Goal: Find specific page/section: Find specific page/section

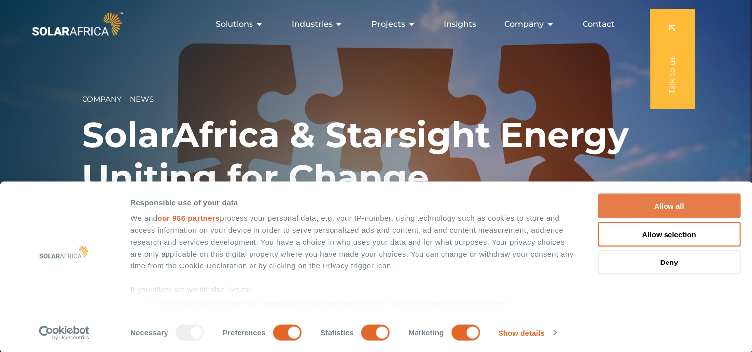
click at [666, 211] on button "Allow all" at bounding box center [669, 206] width 142 height 24
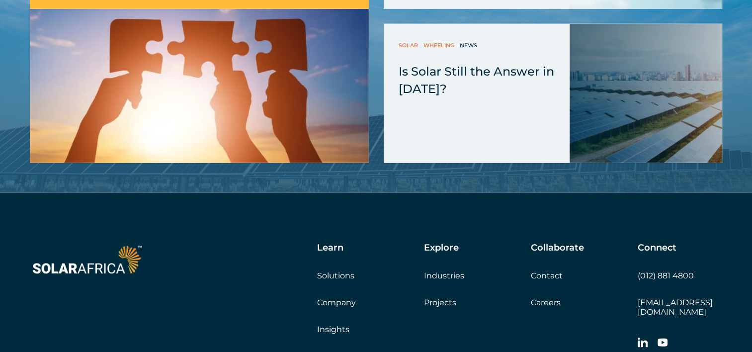
scroll to position [2567, 0]
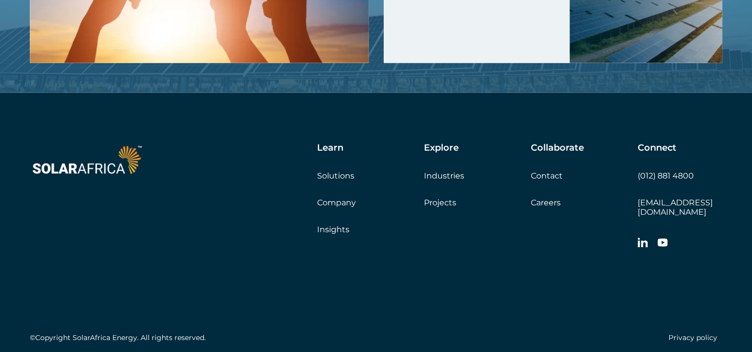
click at [332, 198] on link "Company" at bounding box center [336, 202] width 39 height 9
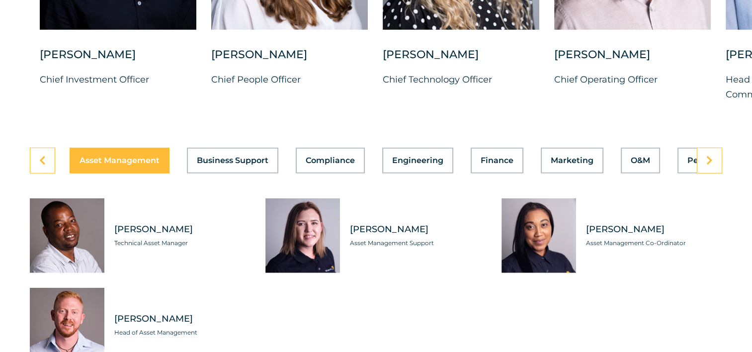
scroll to position [2734, 0]
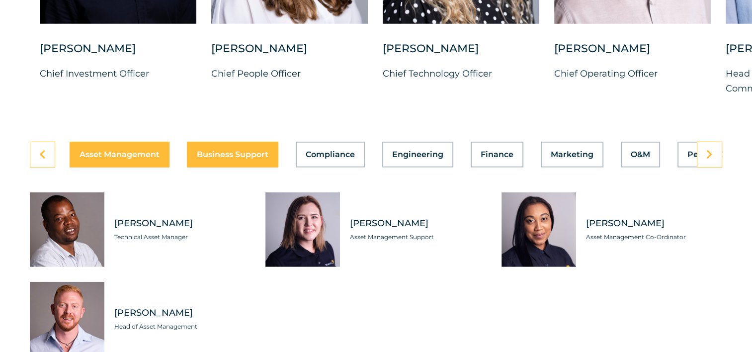
click at [228, 151] on span "Business Support" at bounding box center [233, 155] width 72 height 8
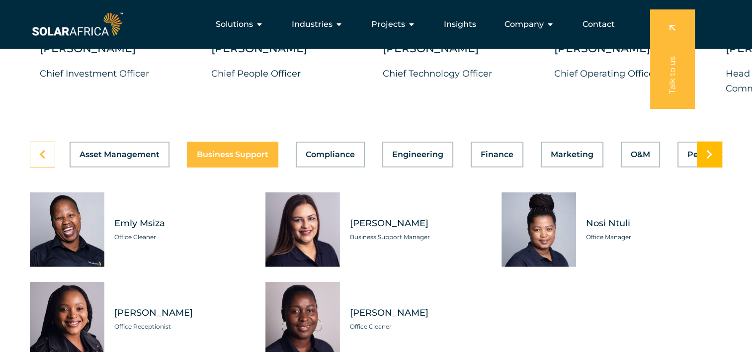
click at [706, 150] on icon at bounding box center [709, 155] width 6 height 10
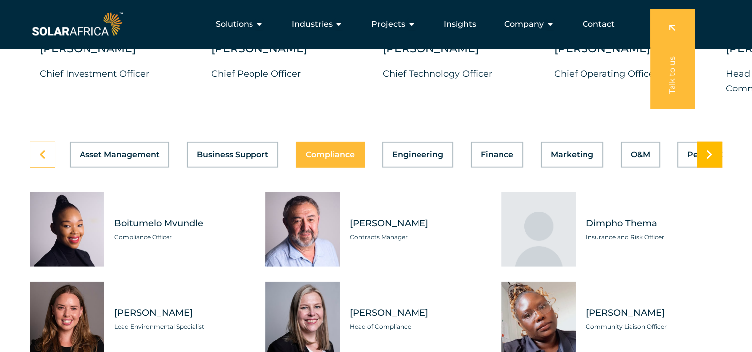
click at [708, 150] on icon at bounding box center [709, 155] width 6 height 10
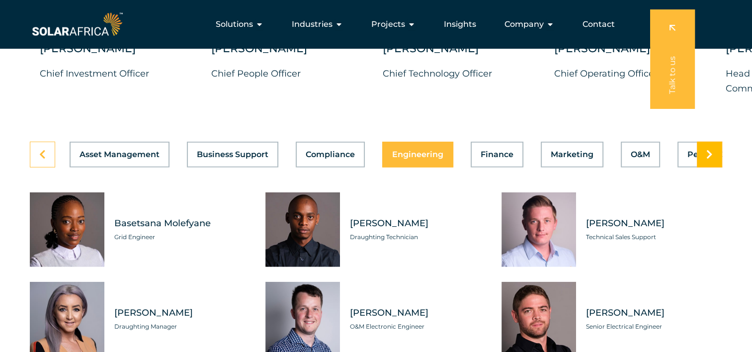
click at [710, 150] on icon at bounding box center [709, 155] width 6 height 10
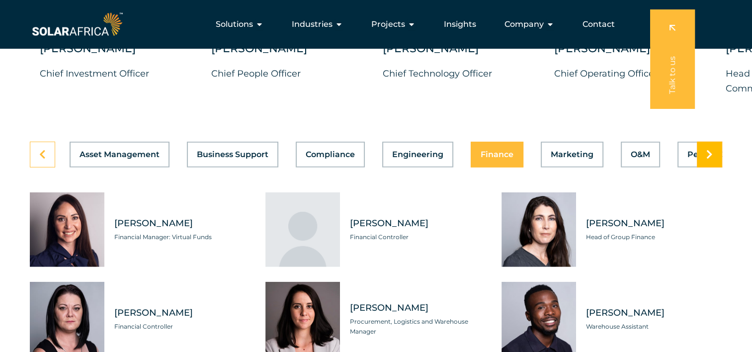
click at [715, 152] on link at bounding box center [709, 155] width 25 height 26
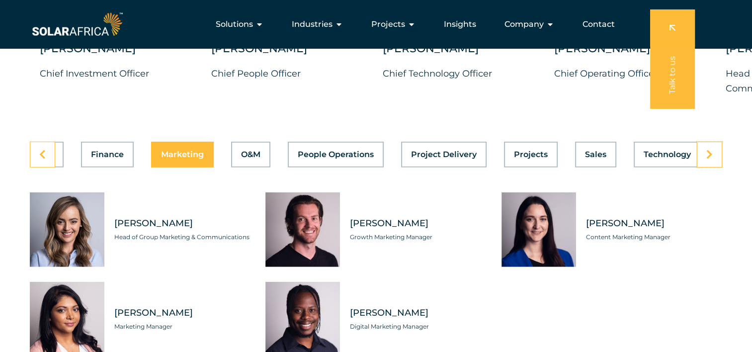
scroll to position [0, 401]
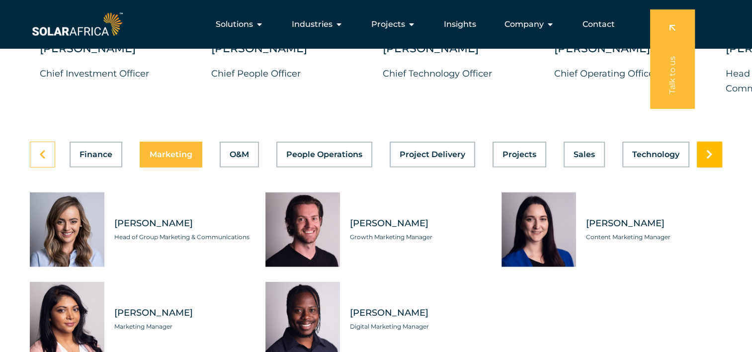
click at [704, 153] on link at bounding box center [709, 155] width 25 height 26
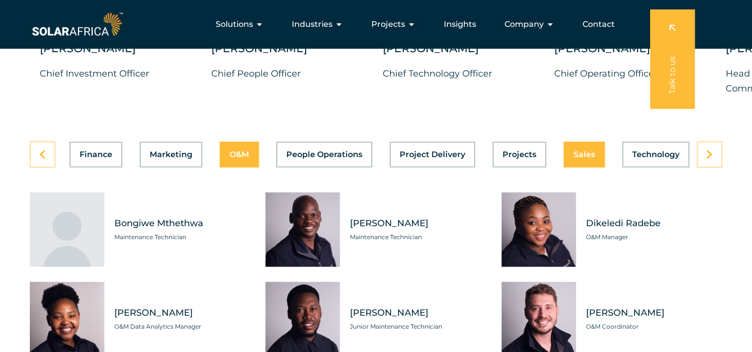
click at [588, 151] on span "Sales" at bounding box center [584, 155] width 21 height 8
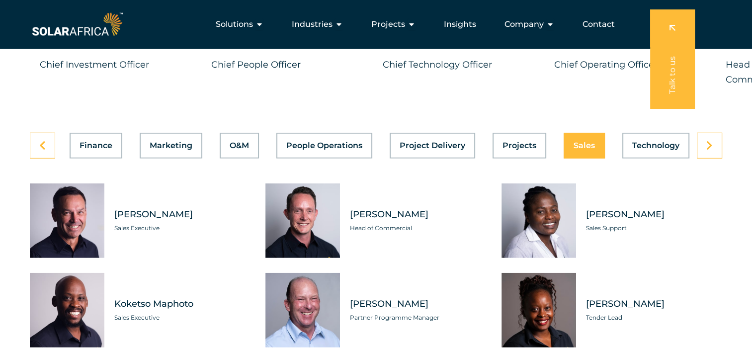
scroll to position [2684, 0]
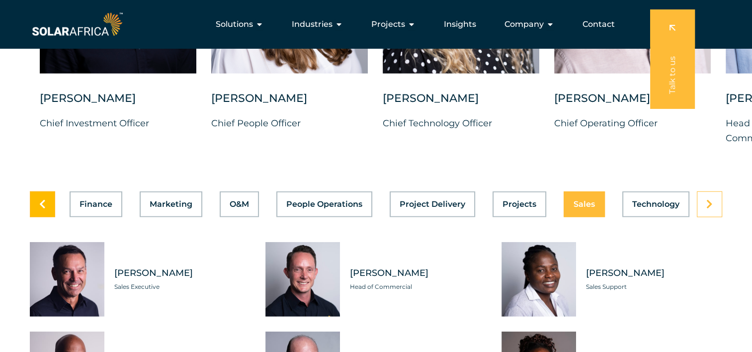
click at [38, 196] on link at bounding box center [42, 204] width 25 height 26
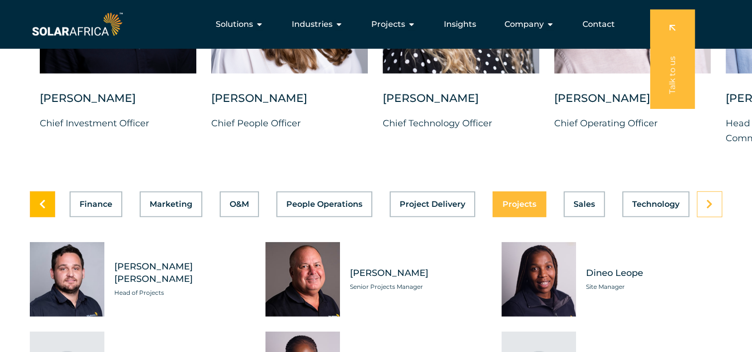
click at [38, 196] on link at bounding box center [42, 204] width 25 height 26
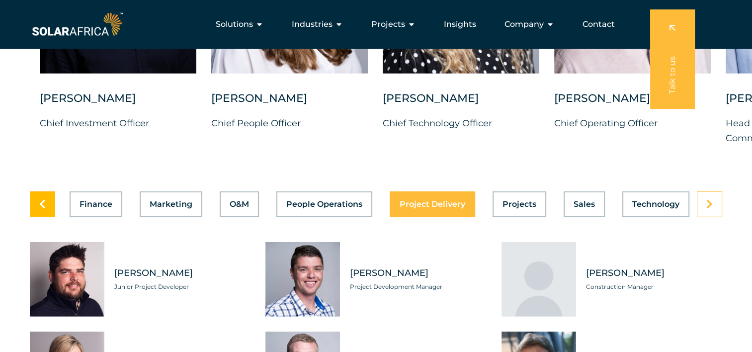
click at [38, 196] on link at bounding box center [42, 204] width 25 height 26
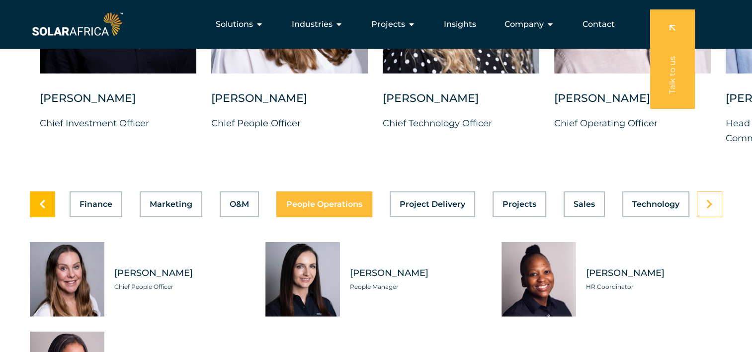
click at [38, 196] on link at bounding box center [42, 204] width 25 height 26
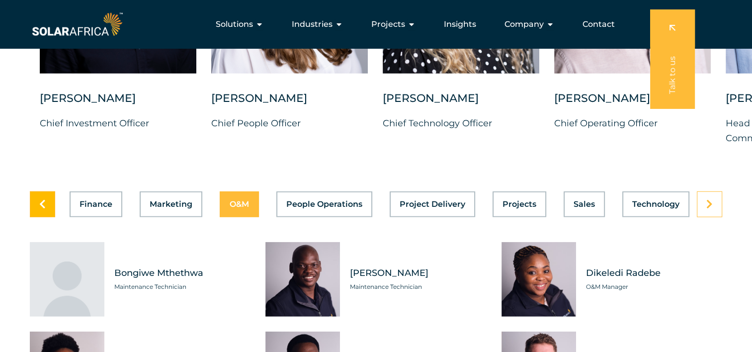
scroll to position [0, 401]
click at [91, 200] on span "Finance" at bounding box center [96, 204] width 33 height 8
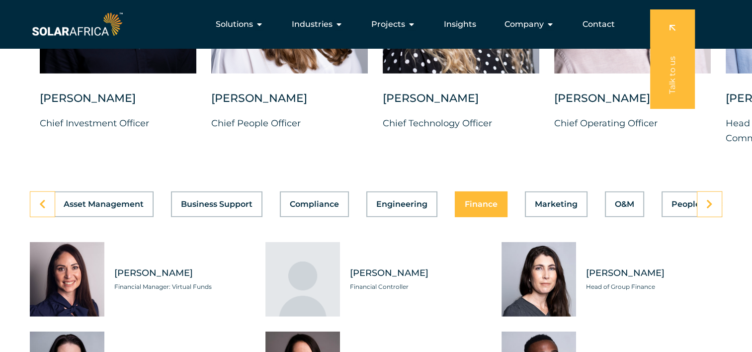
scroll to position [0, 0]
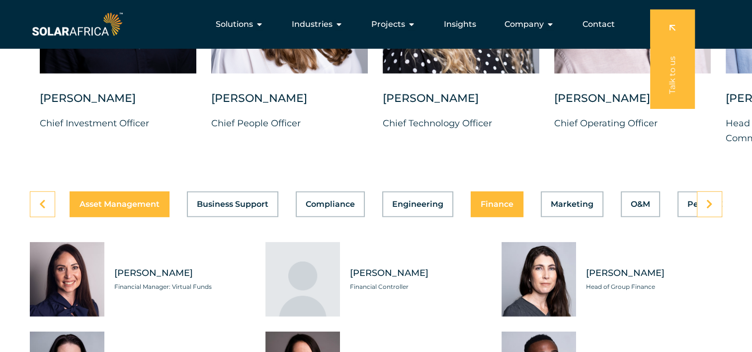
click at [91, 200] on span "Asset Management" at bounding box center [120, 204] width 80 height 8
